Goal: Learn about a topic: Learn about a topic

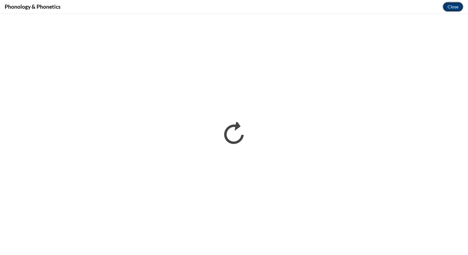
click at [454, 9] on button "Close" at bounding box center [452, 7] width 21 height 10
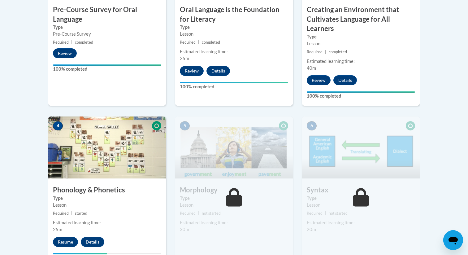
scroll to position [343, 0]
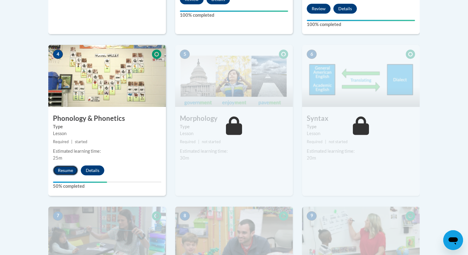
click at [70, 171] on button "Resume" at bounding box center [65, 170] width 25 height 10
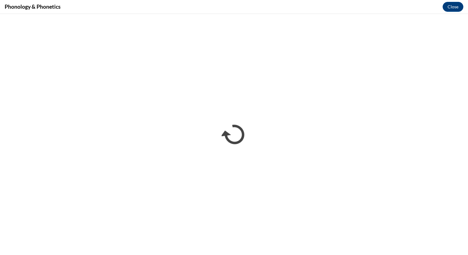
scroll to position [0, 0]
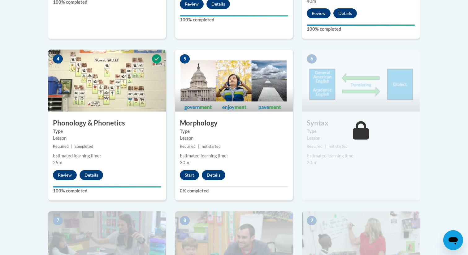
scroll to position [370, 0]
